Goal: Book appointment/travel/reservation

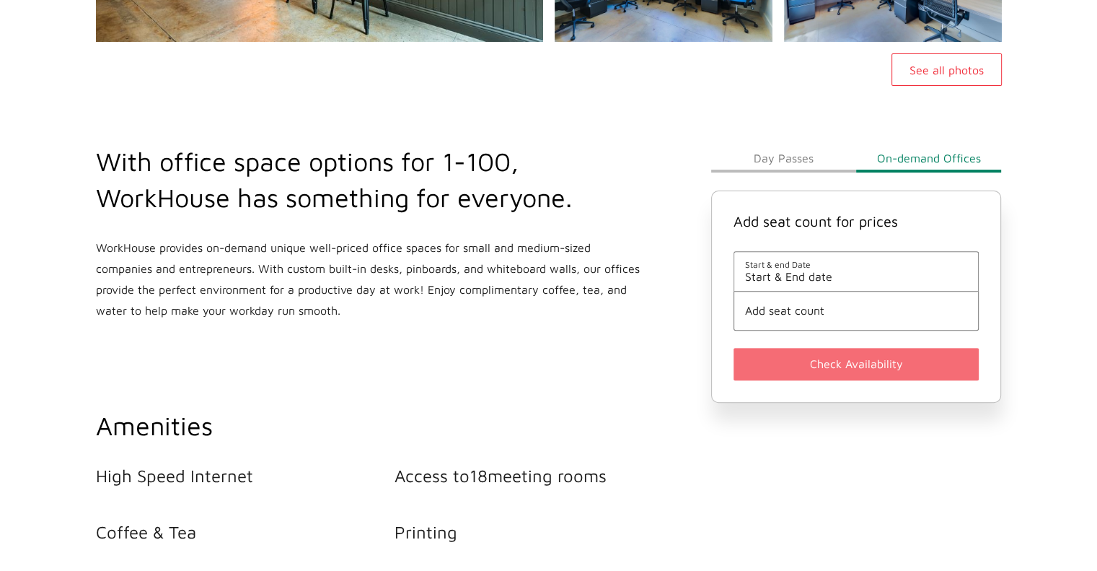
scroll to position [437, 0]
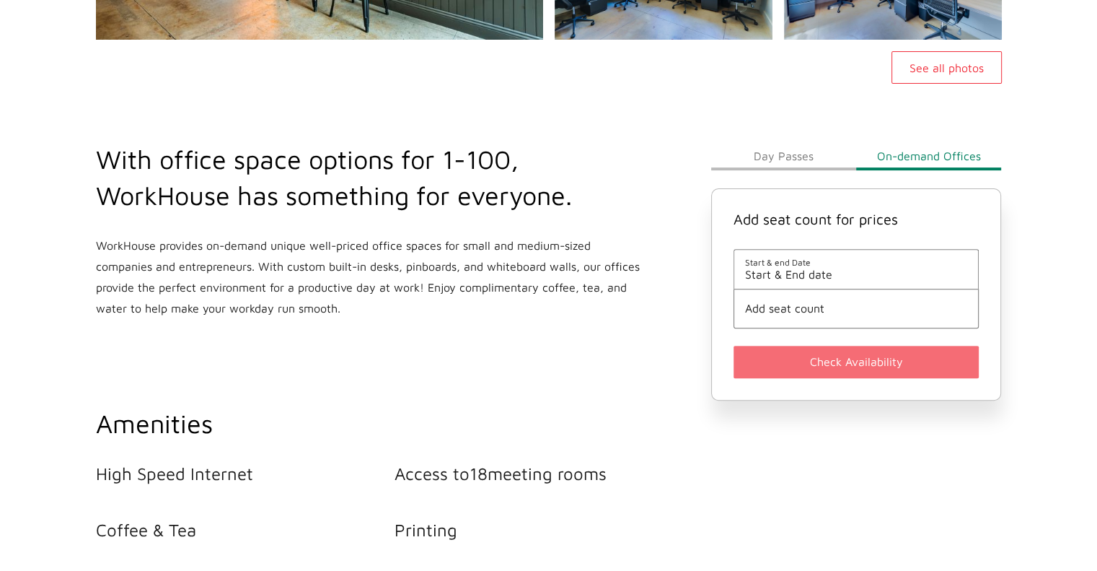
click at [835, 271] on span "Start & End date" at bounding box center [856, 274] width 223 height 13
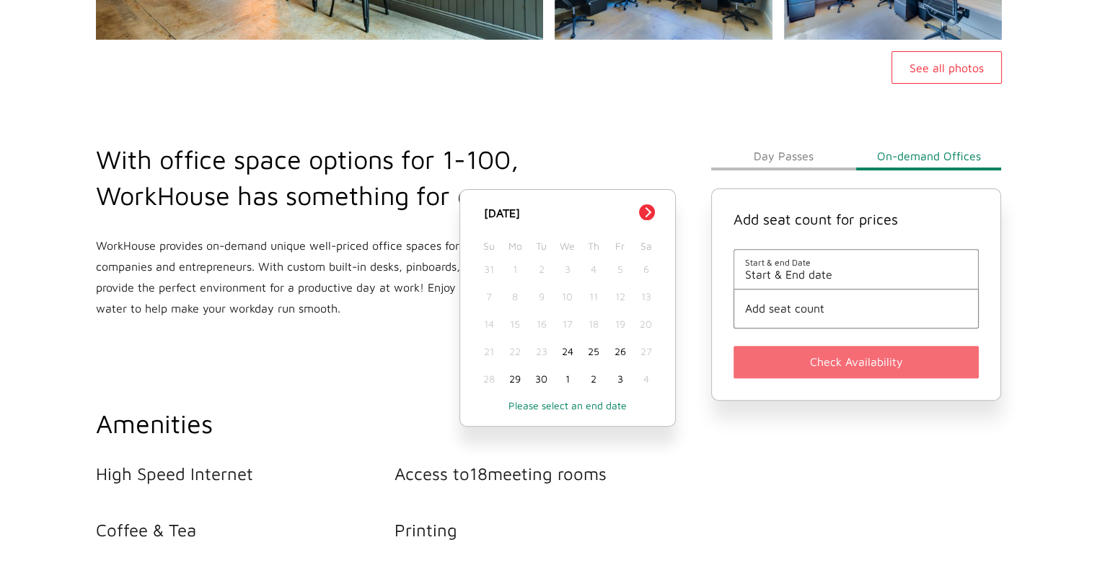
click at [622, 353] on div "26" at bounding box center [620, 351] width 26 height 27
click at [889, 273] on span "[DATE] - End date" at bounding box center [856, 274] width 223 height 13
click at [623, 350] on div "26" at bounding box center [620, 351] width 26 height 27
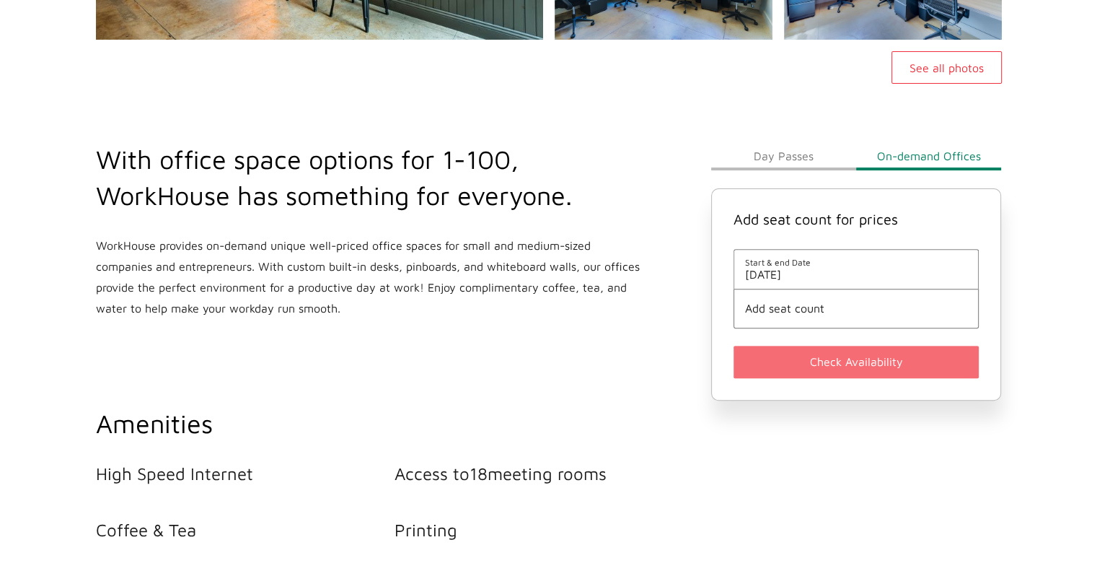
click at [842, 307] on span "Add seat count" at bounding box center [856, 308] width 223 height 13
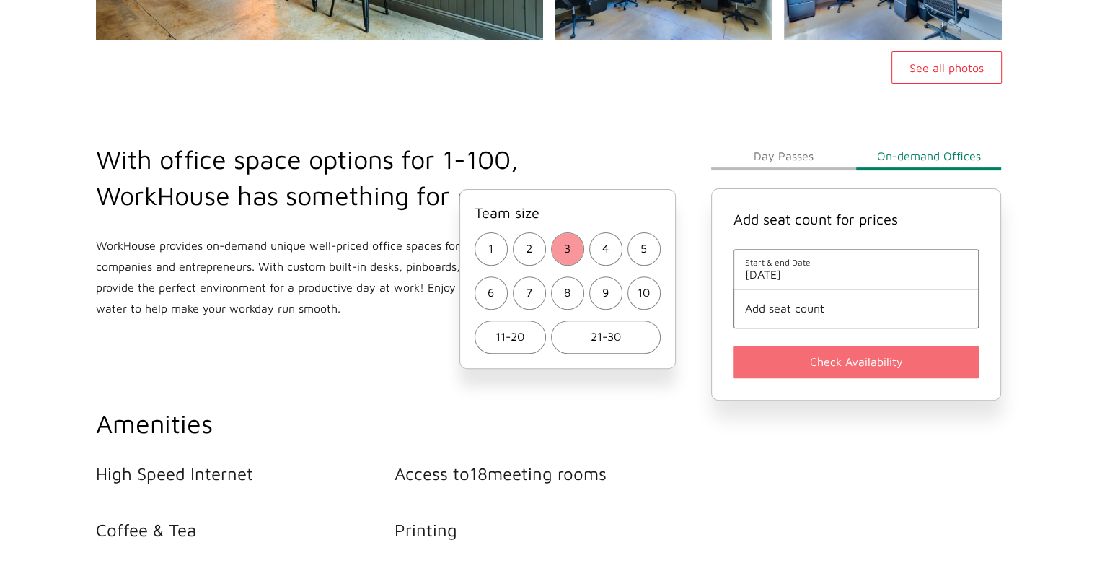
click at [566, 256] on span "3" at bounding box center [567, 248] width 6 height 21
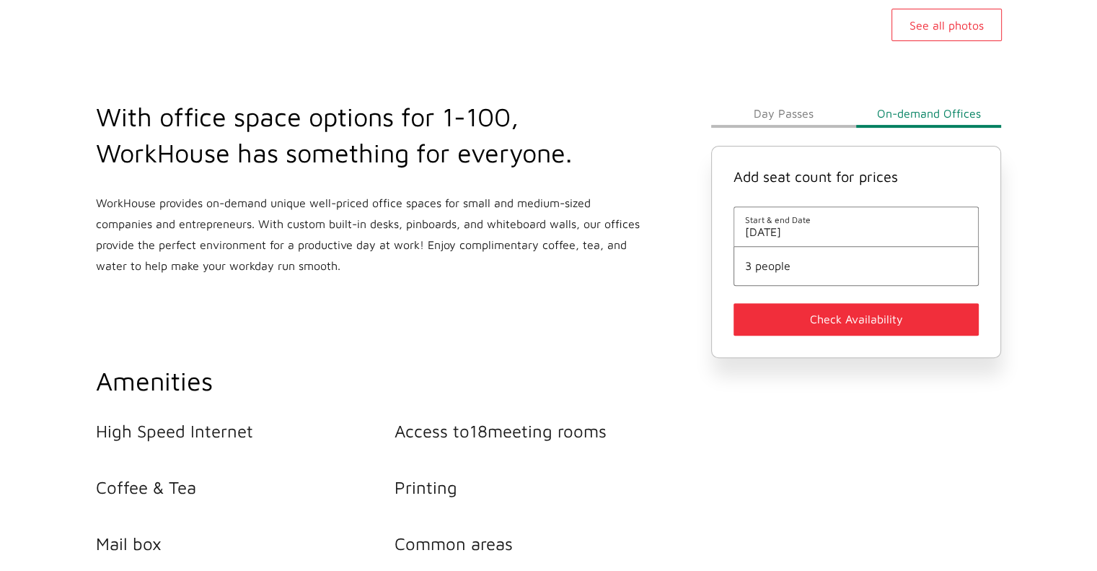
scroll to position [470, 0]
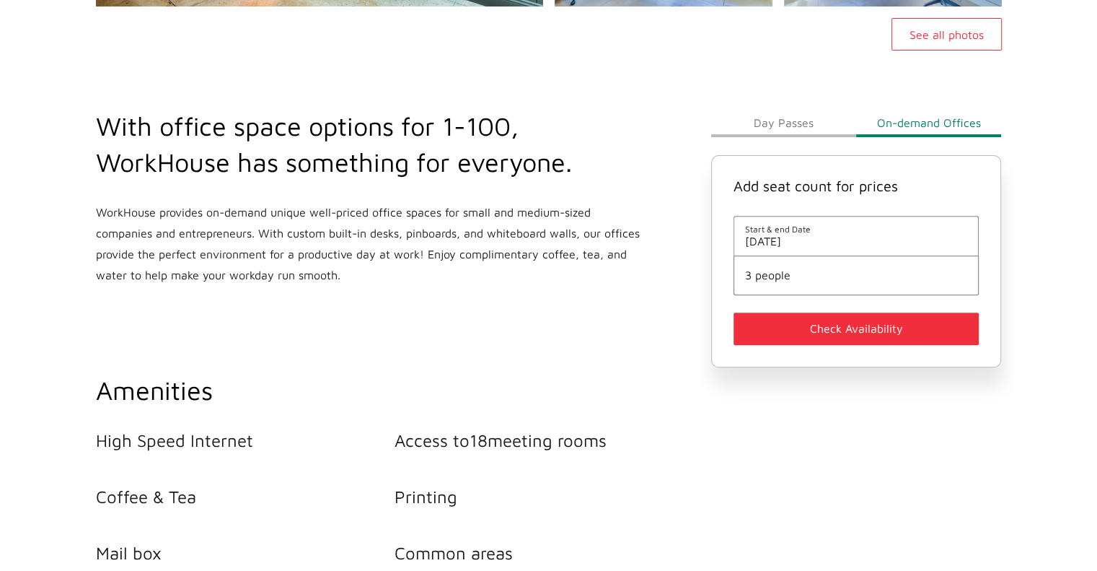
click at [850, 334] on button "Check Availability" at bounding box center [857, 328] width 246 height 32
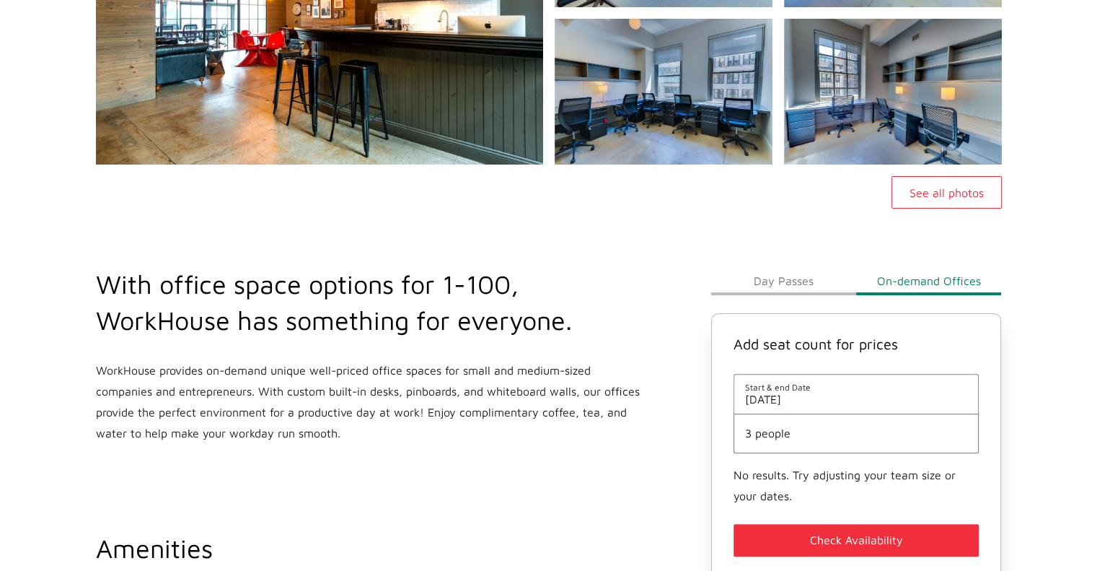
scroll to position [315, 0]
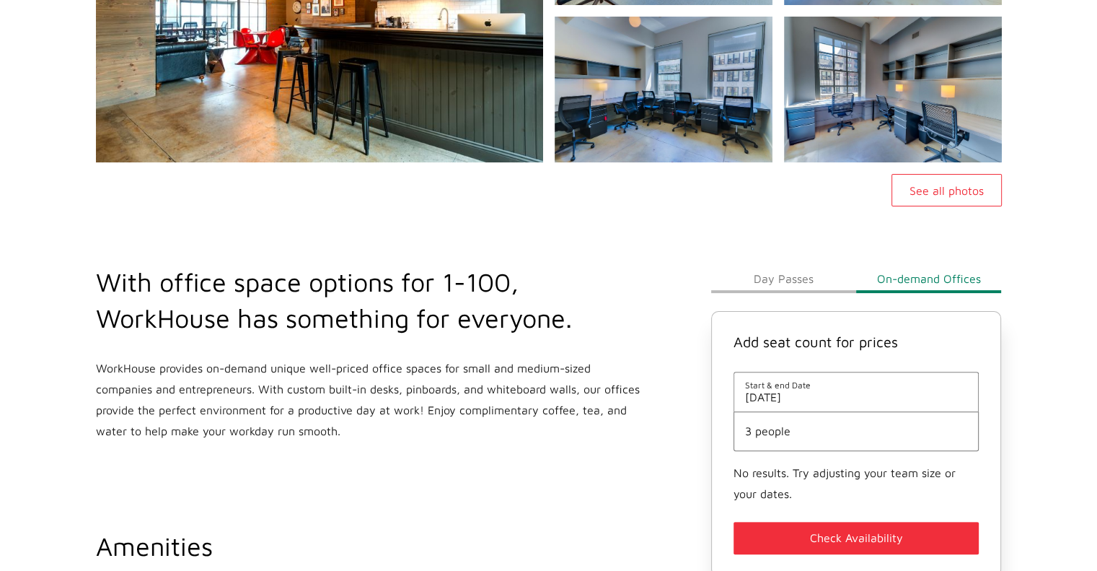
click at [794, 278] on button "Day Passes" at bounding box center [783, 278] width 145 height 29
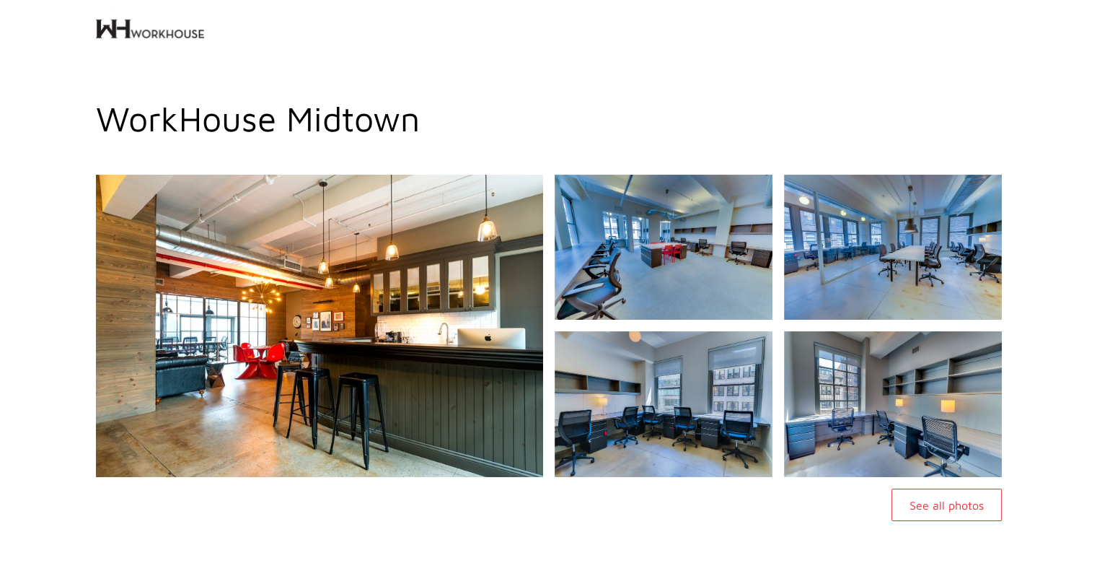
click at [181, 34] on img at bounding box center [150, 29] width 108 height 58
